Goal: Information Seeking & Learning: Learn about a topic

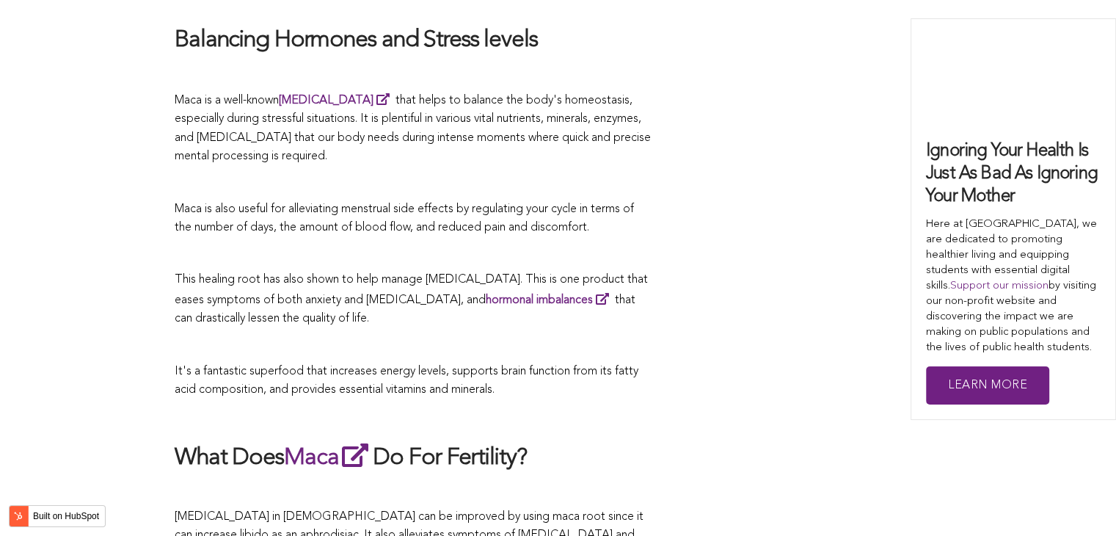
scroll to position [4199, 0]
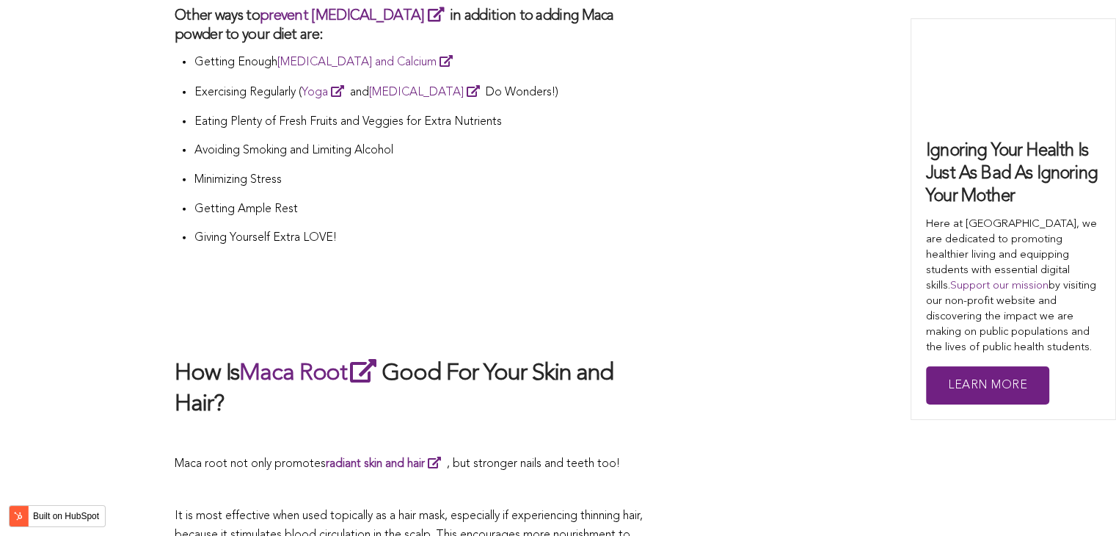
click at [600, 310] on h2 at bounding box center [413, 325] width 477 height 31
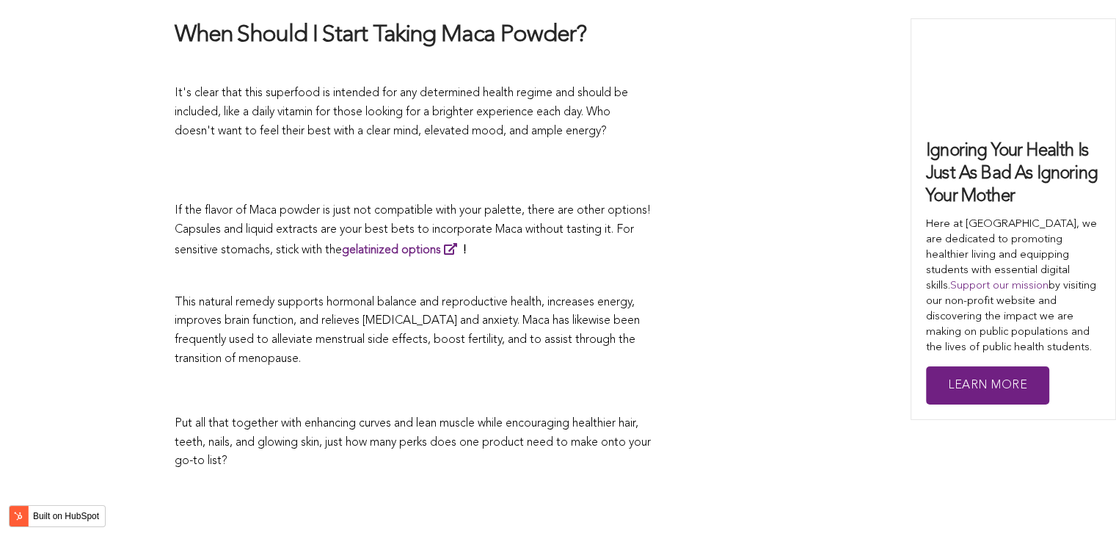
scroll to position [3226, 0]
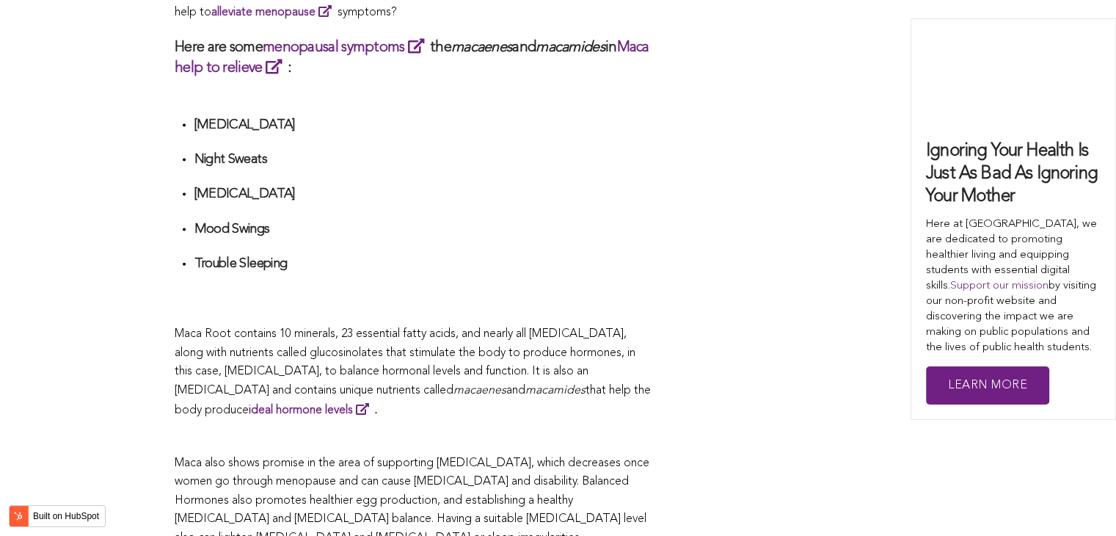
click at [470, 280] on h4 at bounding box center [423, 288] width 458 height 17
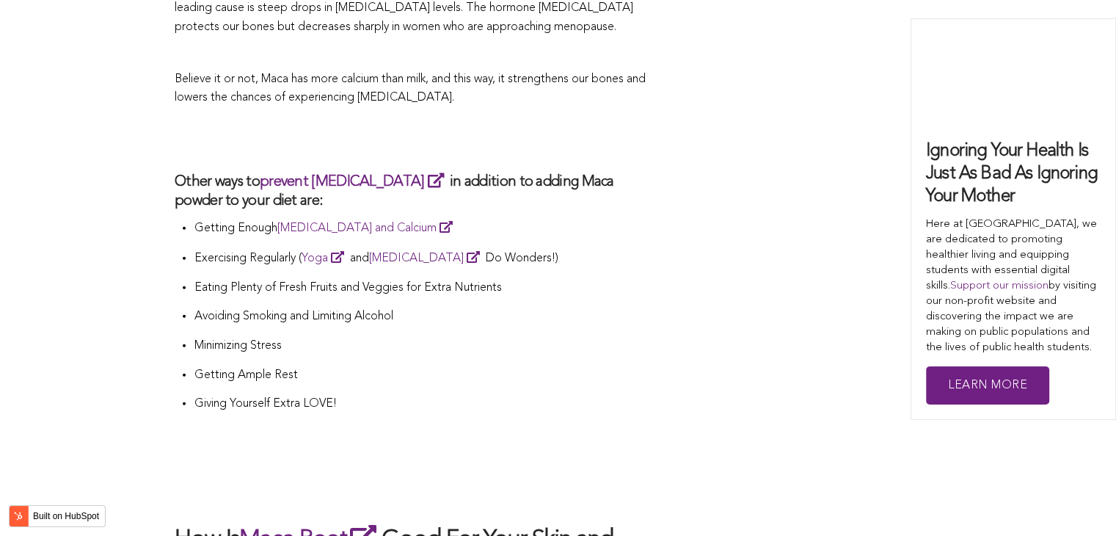
scroll to position [4388, 0]
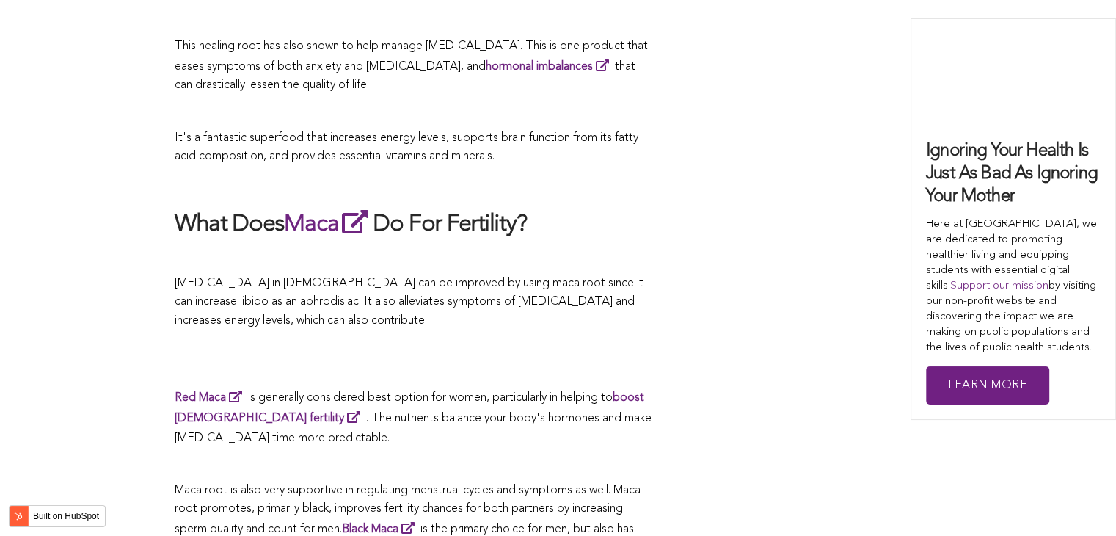
click at [553, 277] on span "[MEDICAL_DATA] in [DEMOGRAPHIC_DATA] can be improved by using maca root since i…" at bounding box center [409, 301] width 469 height 49
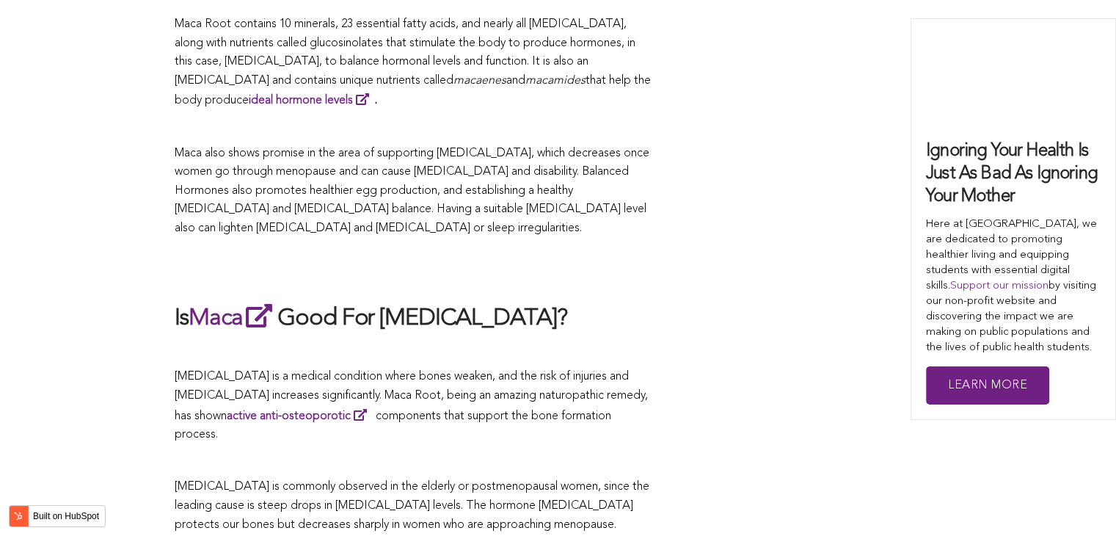
scroll to position [4330, 0]
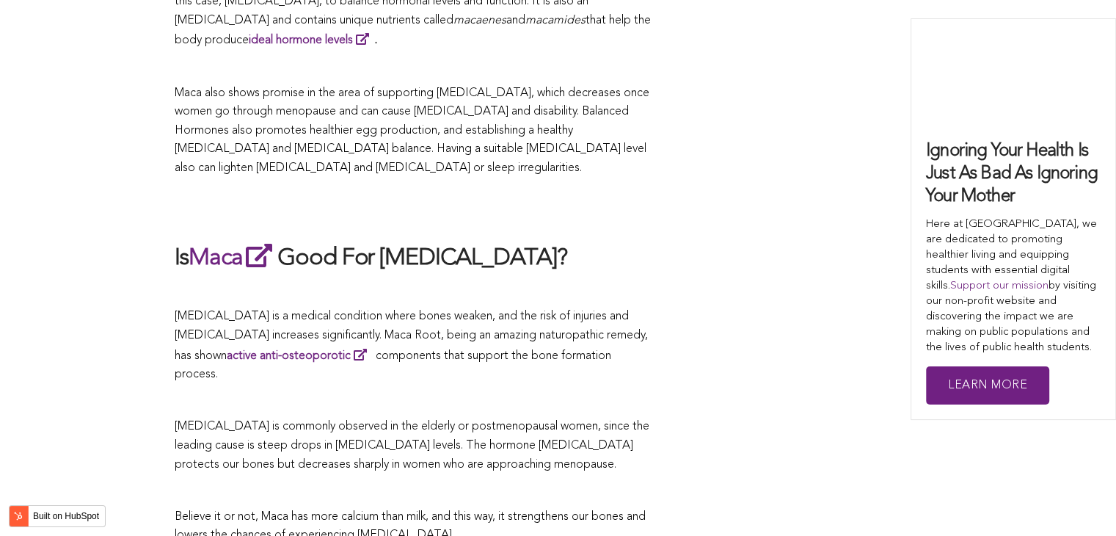
scroll to position [4365, 0]
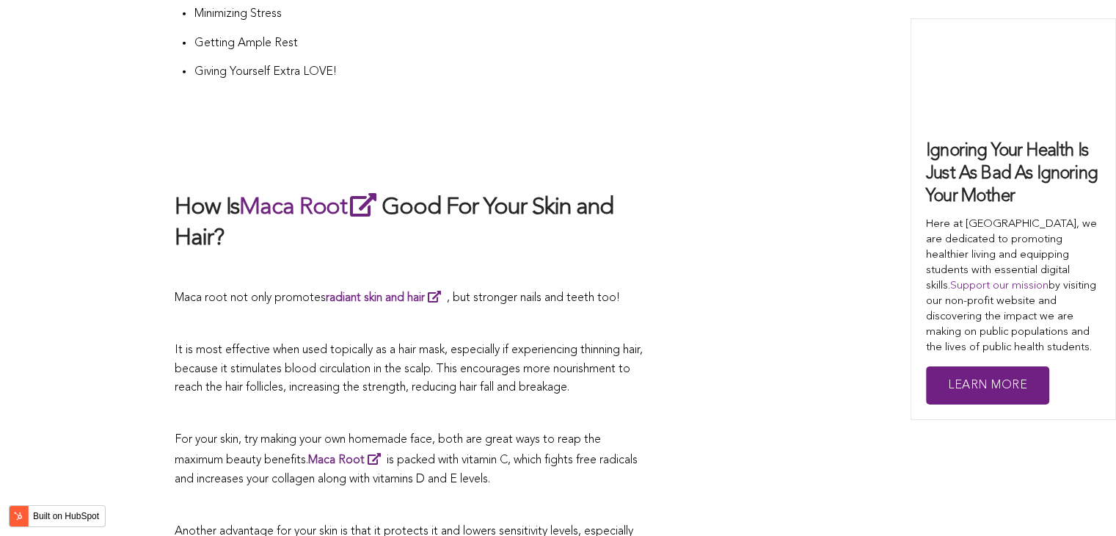
click at [525, 315] on p at bounding box center [413, 324] width 477 height 19
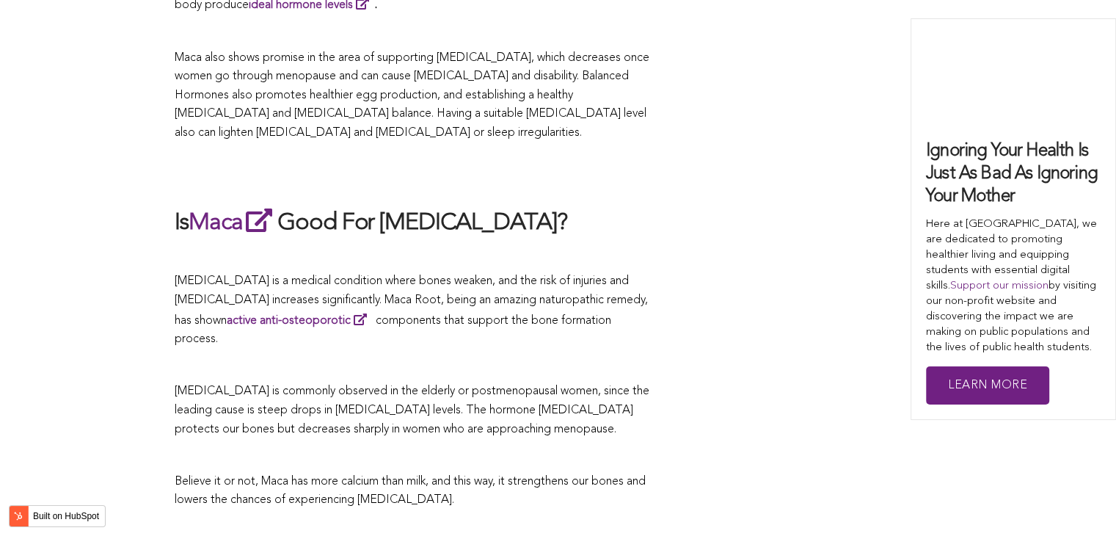
scroll to position [3026, 0]
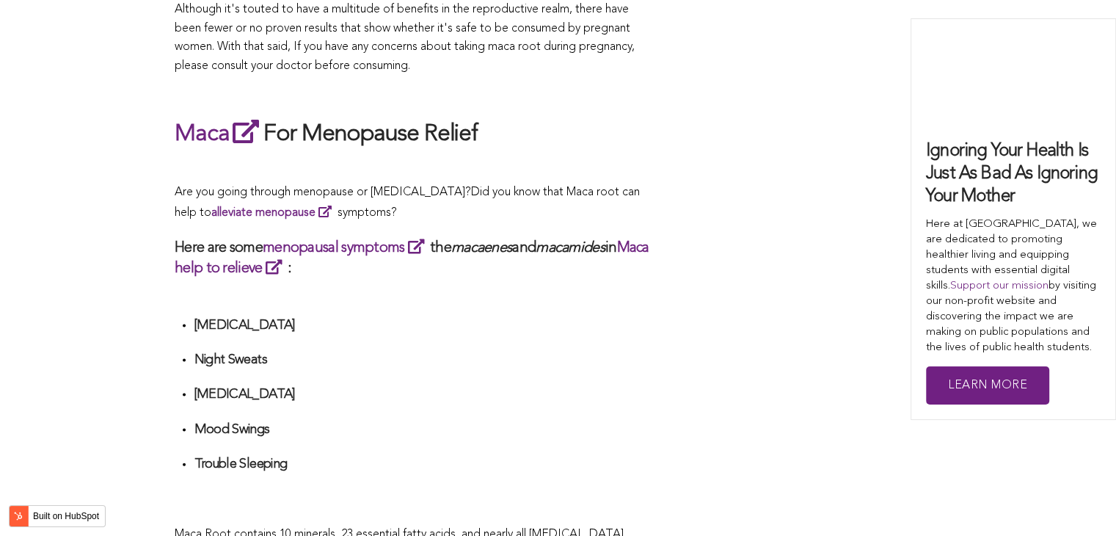
click at [601, 268] on div "What Are The Health Benefits of Maca For Women ? Hi [DEMOGRAPHIC_DATA], have yo…" at bounding box center [413, 277] width 477 height 4995
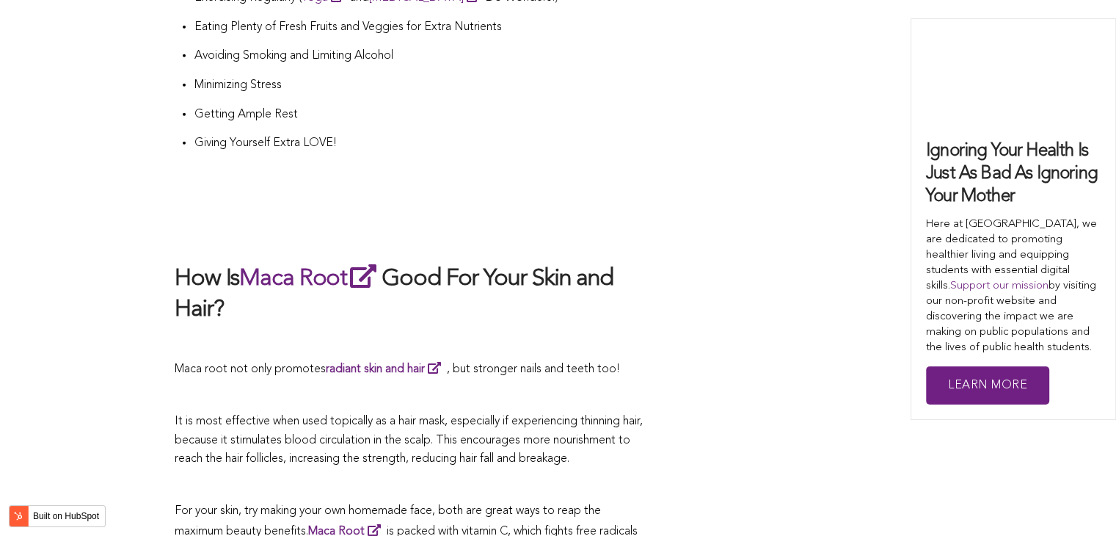
click at [619, 268] on h2 "How Is Maca Root Good For Your Skin and Hair?" at bounding box center [413, 293] width 477 height 64
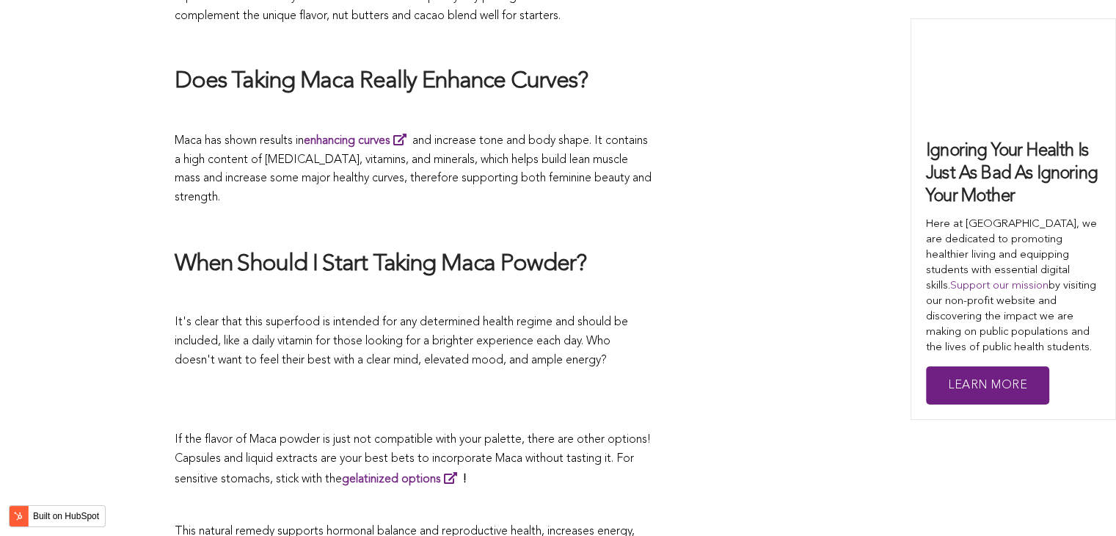
scroll to position [3392, 0]
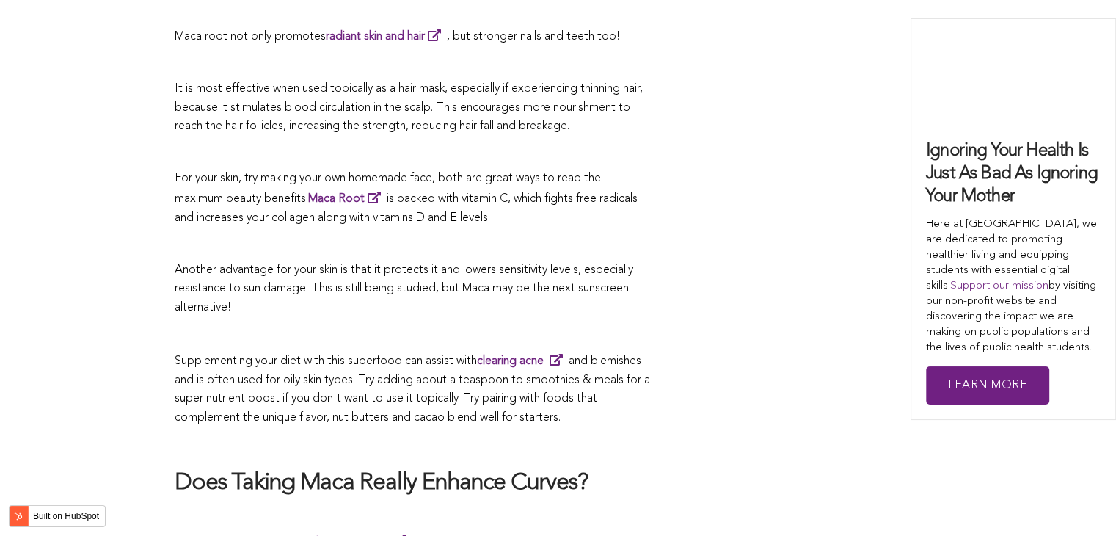
click at [482, 269] on p "Another advantage for your skin is that it protects it and lowers sensitivity l…" at bounding box center [413, 289] width 477 height 57
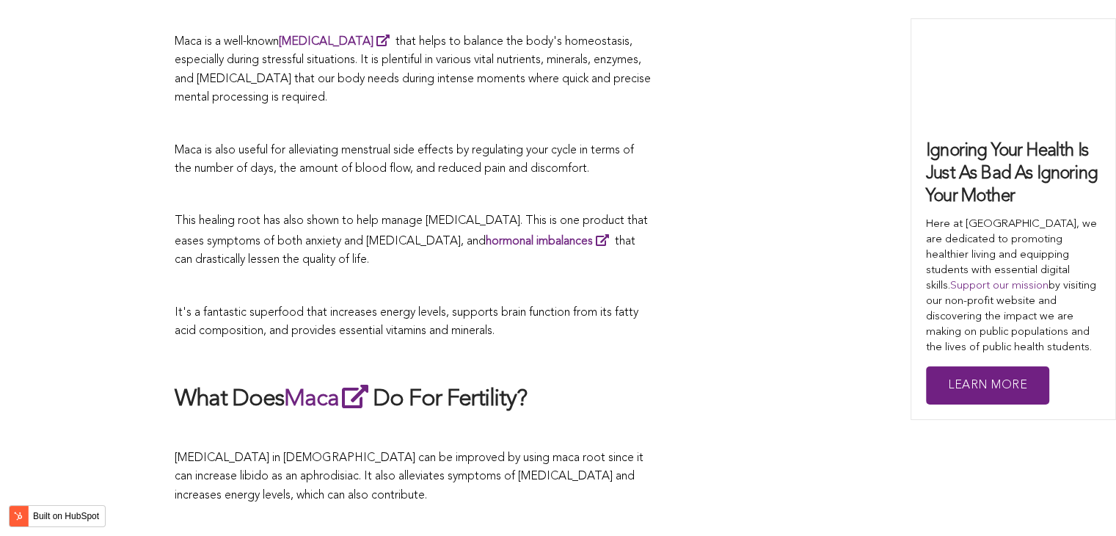
click at [615, 277] on p at bounding box center [413, 286] width 477 height 19
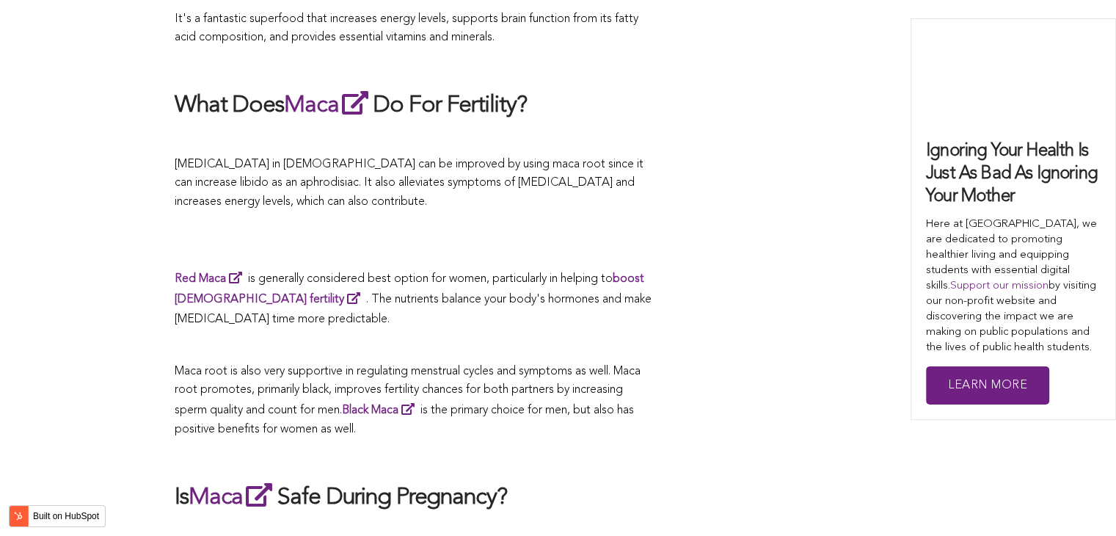
scroll to position [2627, 0]
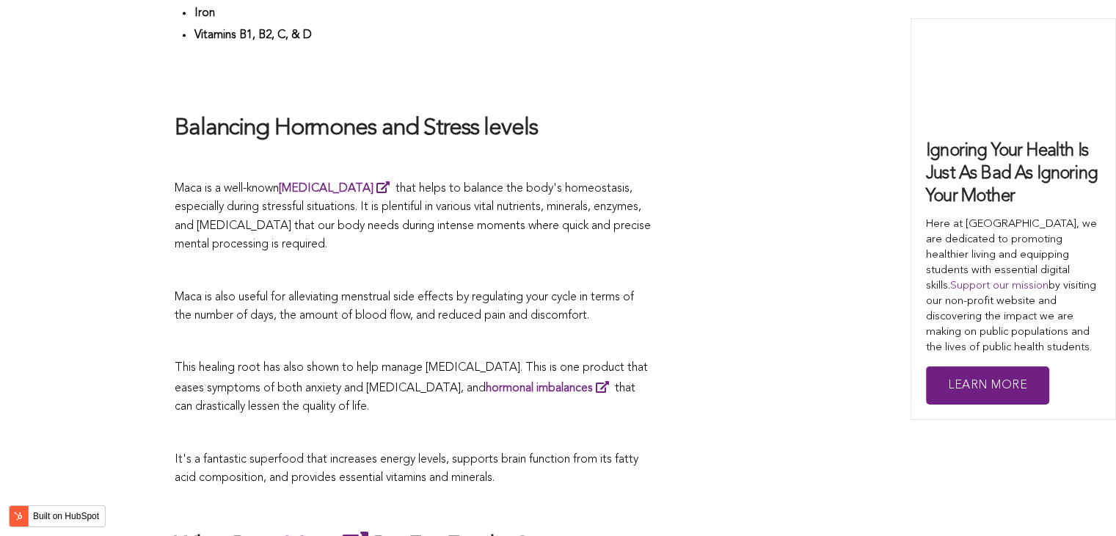
scroll to position [1967, 0]
